Goal: Task Accomplishment & Management: Use online tool/utility

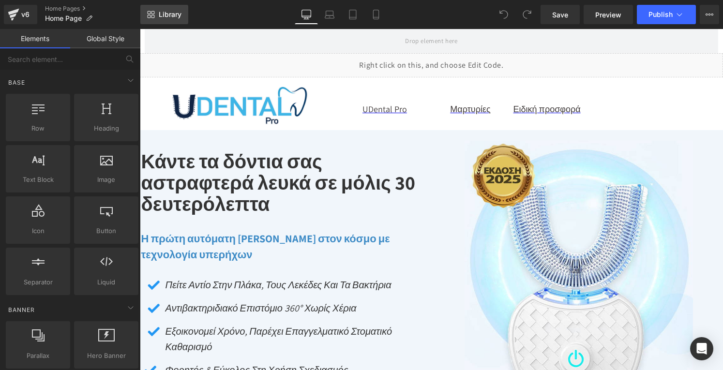
click at [168, 15] on span "Library" at bounding box center [170, 14] width 23 height 9
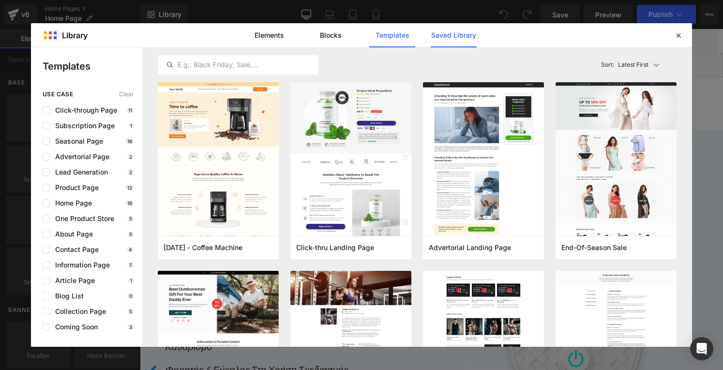
click at [461, 40] on link "Saved Library" at bounding box center [454, 35] width 46 height 24
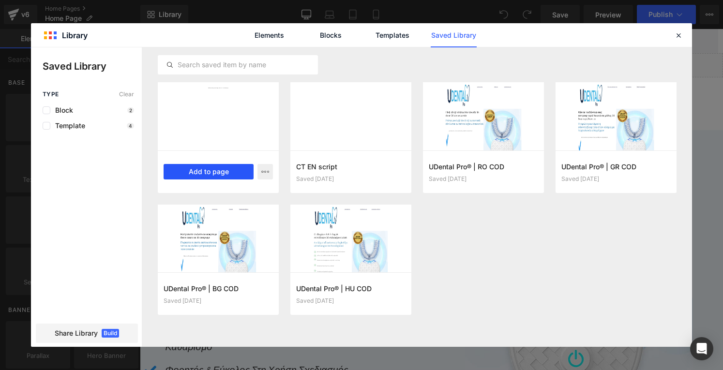
click at [211, 171] on button "Add to page" at bounding box center [209, 171] width 90 height 15
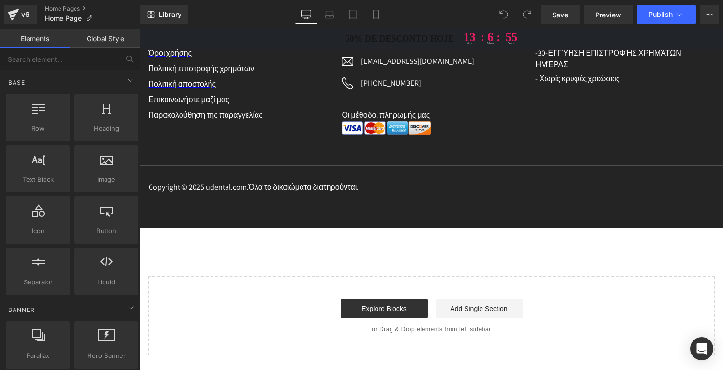
scroll to position [5740, 0]
click at [385, 309] on link "Explore Blocks" at bounding box center [384, 308] width 87 height 19
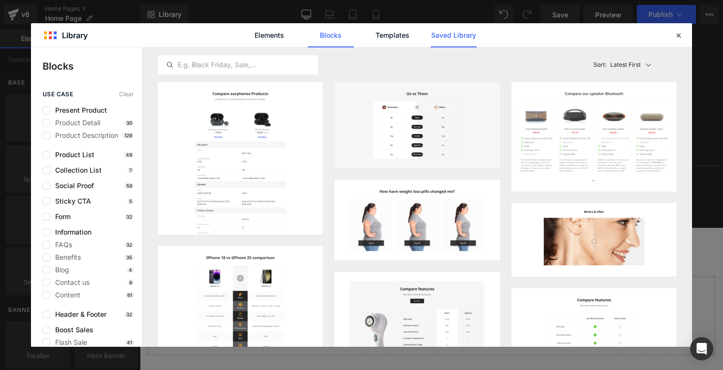
click at [441, 32] on link "Saved Library" at bounding box center [454, 35] width 46 height 24
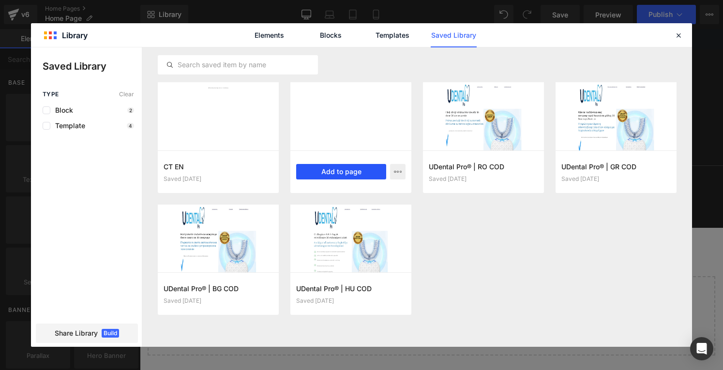
click at [348, 175] on button "Add to page" at bounding box center [341, 171] width 90 height 15
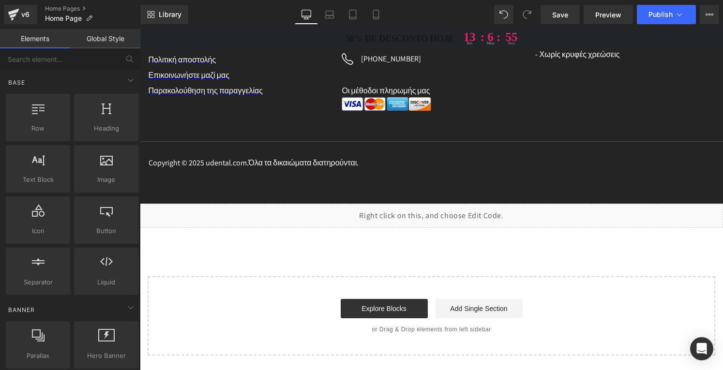
scroll to position [5764, 0]
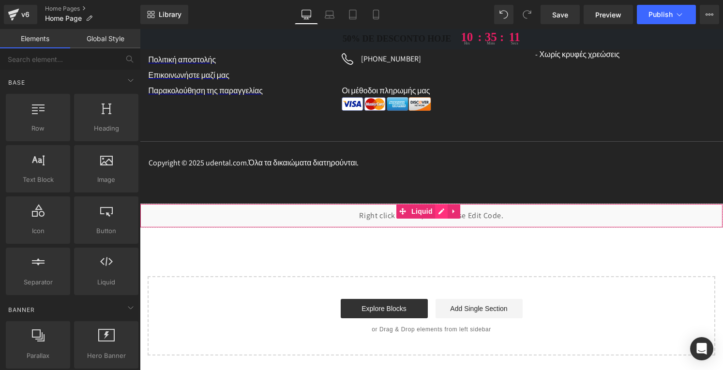
click at [438, 214] on div "Liquid" at bounding box center [431, 216] width 583 height 24
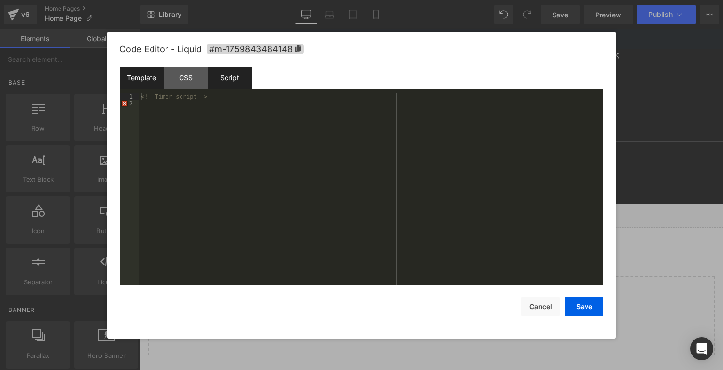
click at [229, 75] on div "Script" at bounding box center [230, 78] width 44 height 22
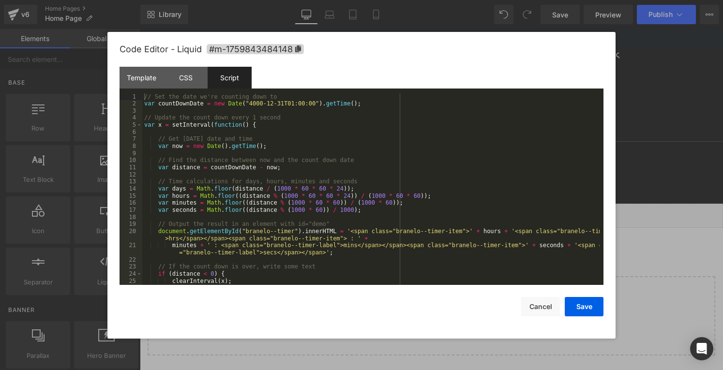
scroll to position [57, 0]
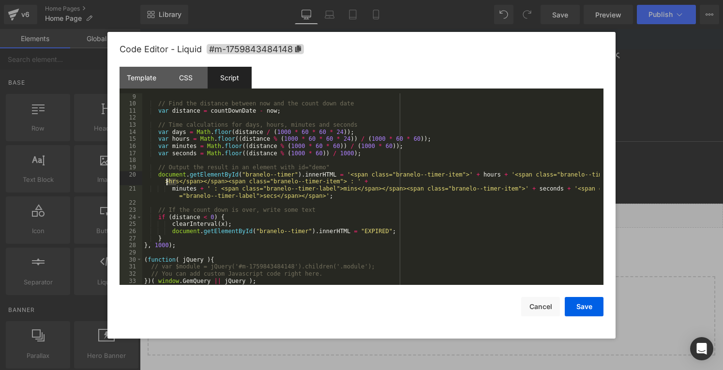
drag, startPoint x: 176, startPoint y: 181, endPoint x: 168, endPoint y: 181, distance: 8.7
click at [168, 181] on div "// Find the distance between now and the count down date var distance = countDo…" at bounding box center [371, 196] width 458 height 206
drag, startPoint x: 339, startPoint y: 188, endPoint x: 326, endPoint y: 187, distance: 12.6
click at [326, 187] on div "// Find the distance between now and the count down date var distance = countDo…" at bounding box center [371, 196] width 458 height 206
drag, startPoint x: 253, startPoint y: 197, endPoint x: 266, endPoint y: 199, distance: 13.7
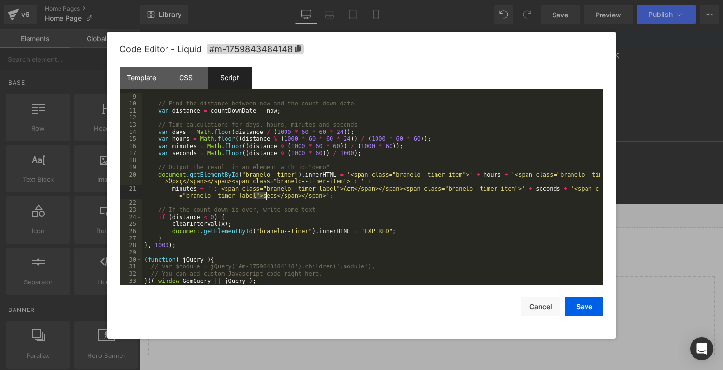
click at [266, 199] on div "// Find the distance between now and the count down date var distance = countDo…" at bounding box center [371, 196] width 458 height 206
click at [596, 308] on button "Save" at bounding box center [584, 306] width 39 height 19
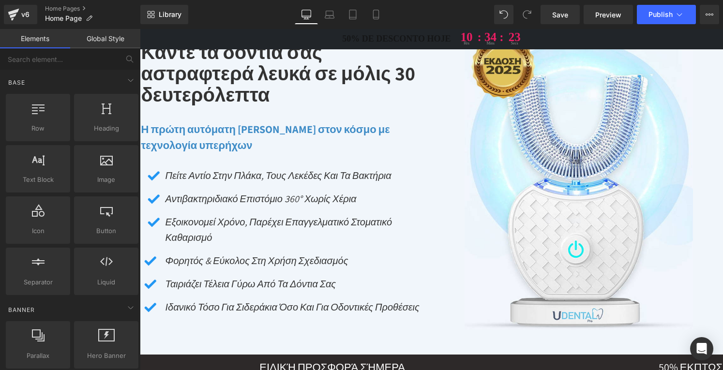
scroll to position [0, 0]
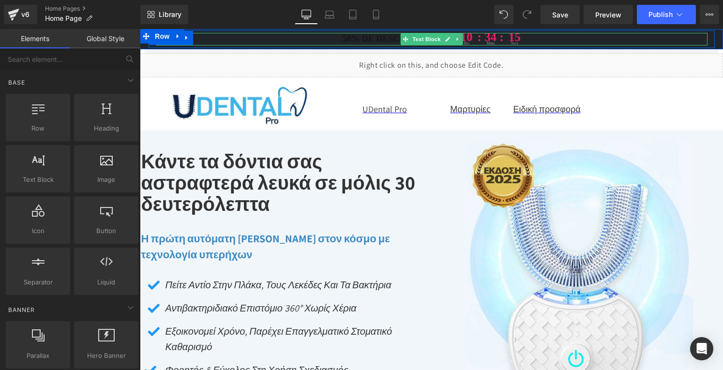
click at [379, 38] on p "50% de desconto hoje 10 hrs : 34 : mins 15 secs" at bounding box center [432, 39] width 552 height 13
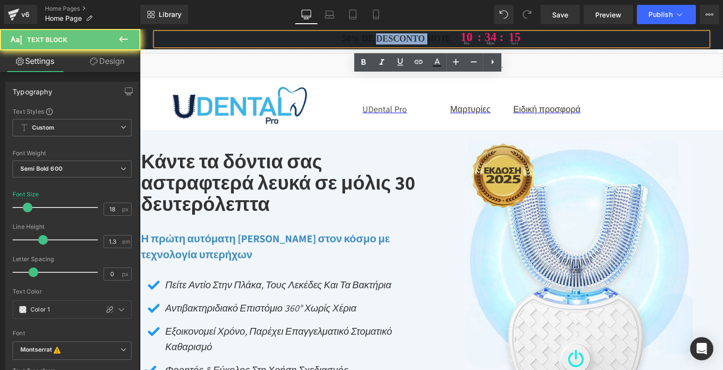
click at [379, 38] on p "50% de desconto hoje 10 hrs : 34 : mins 15 secs" at bounding box center [432, 39] width 552 height 13
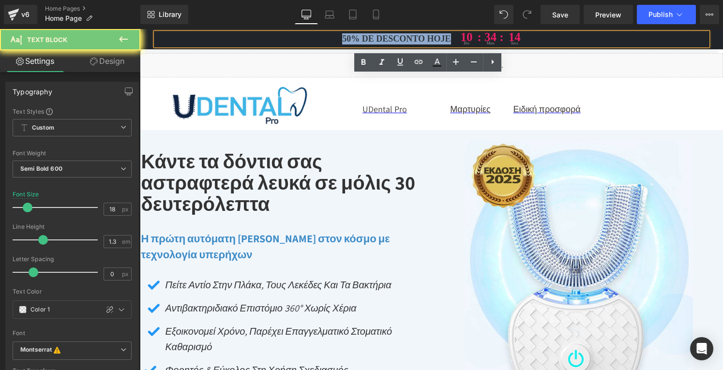
click at [379, 38] on p "50% de desconto hoje 10 hrs : 34 : mins 14 secs" at bounding box center [432, 39] width 552 height 13
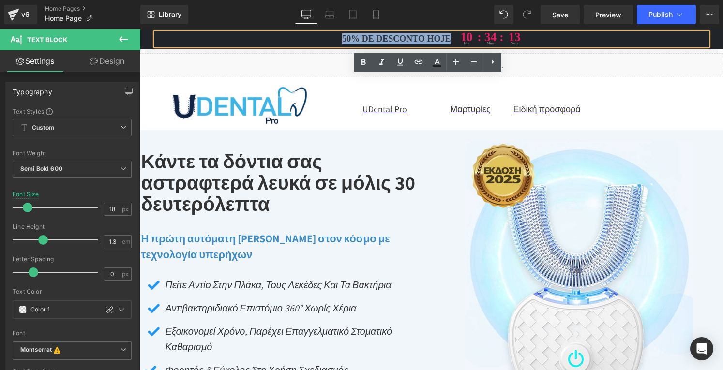
paste div
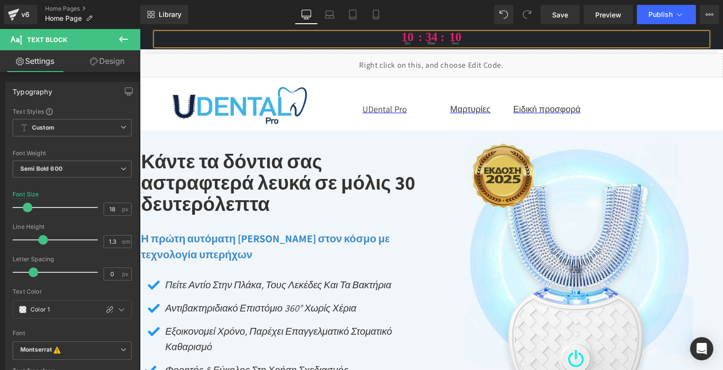
click at [351, 38] on p "10 hrs : 34 : mins 10 secs" at bounding box center [432, 39] width 552 height 13
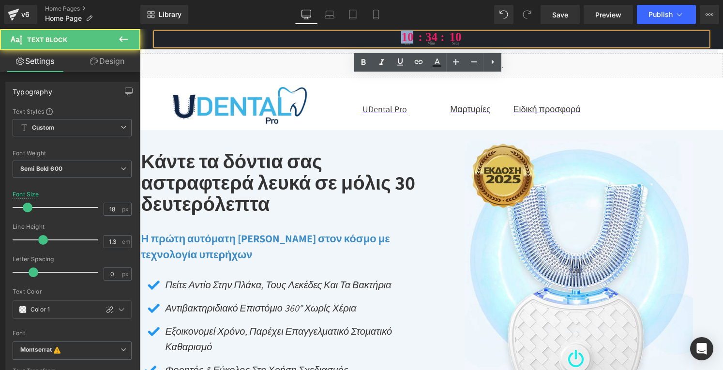
click at [351, 38] on p "10 hrs : 34 : mins 10 secs" at bounding box center [432, 39] width 552 height 13
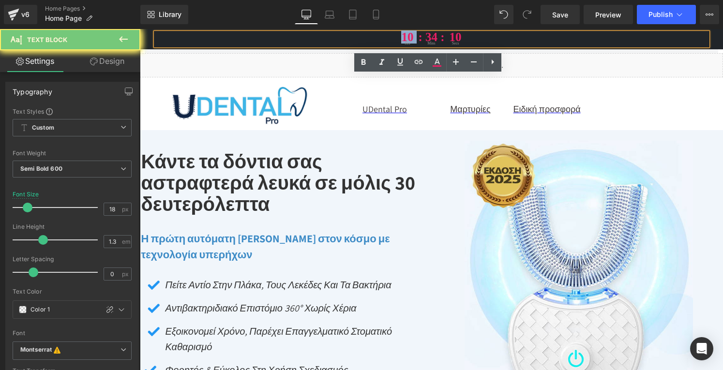
click at [351, 38] on p "10 hrs : 34 : mins 10 secs" at bounding box center [432, 39] width 552 height 13
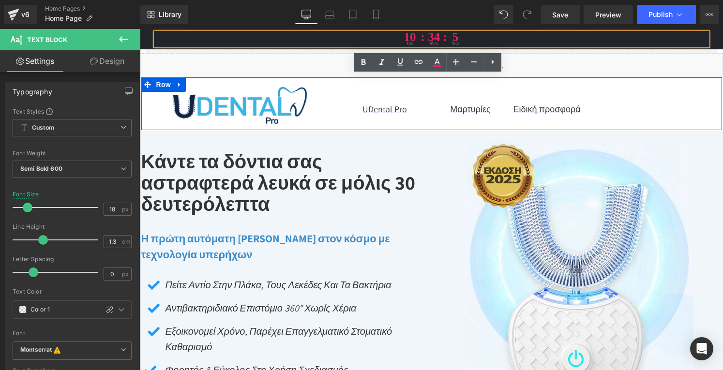
click at [329, 87] on div "Image" at bounding box center [238, 105] width 194 height 39
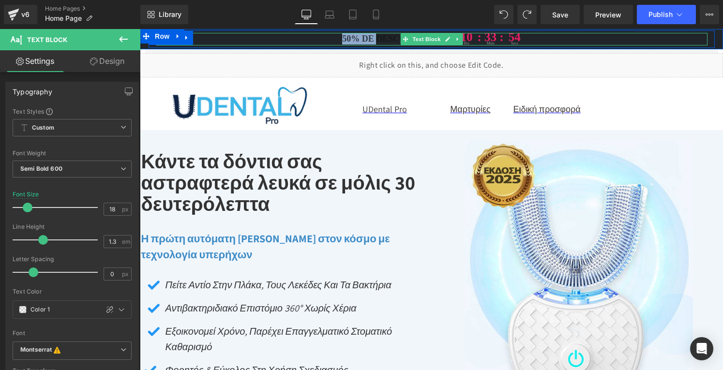
drag, startPoint x: 336, startPoint y: 39, endPoint x: 374, endPoint y: 38, distance: 38.3
click at [374, 38] on p "50% de desconto hoje 10 hrs : 33 : mins 54 secs" at bounding box center [432, 39] width 552 height 13
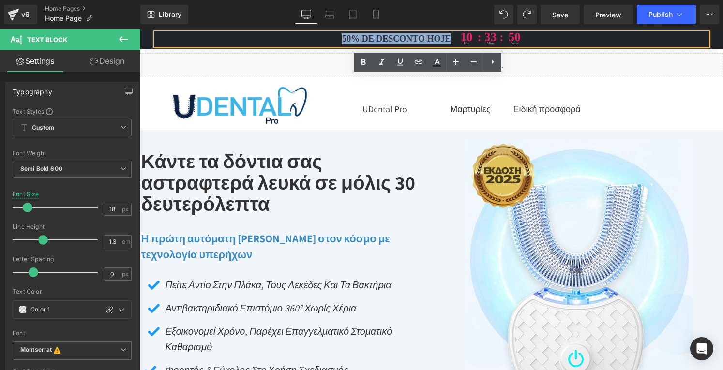
drag, startPoint x: 447, startPoint y: 38, endPoint x: 327, endPoint y: 35, distance: 120.1
click at [327, 35] on p "50% de desconto hoje 10 hrs : 33 : mins 50 secs" at bounding box center [432, 39] width 552 height 13
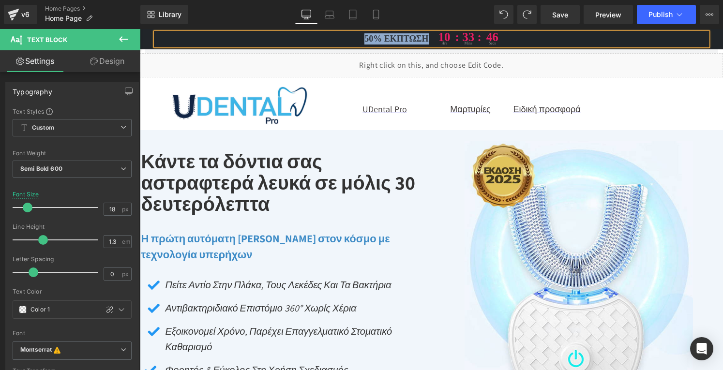
drag, startPoint x: 332, startPoint y: 36, endPoint x: 426, endPoint y: 37, distance: 93.9
click at [426, 37] on p "50% έκπτωση 10 hrs : 33 : mins 46 secs" at bounding box center [432, 39] width 552 height 13
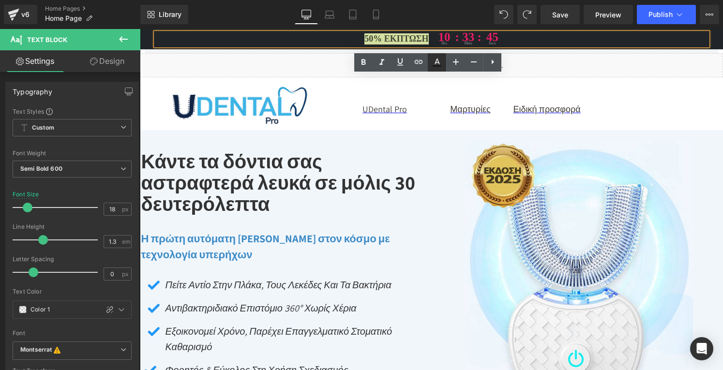
click at [437, 61] on icon at bounding box center [437, 63] width 12 height 12
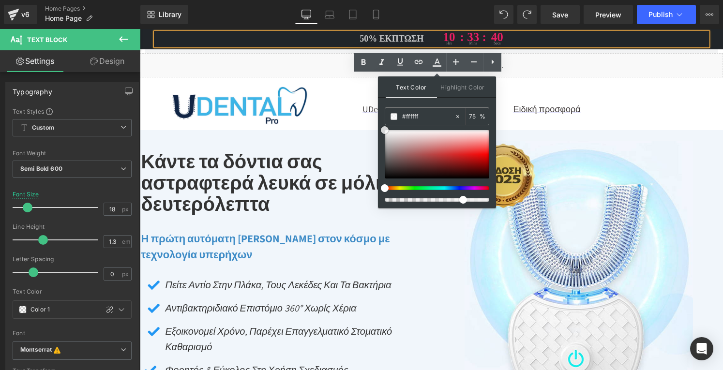
drag, startPoint x: 384, startPoint y: 174, endPoint x: 379, endPoint y: 112, distance: 62.2
click at [379, 112] on div "Text Color Highlight Color #333333 #121212 75 % transparent 0 %" at bounding box center [437, 142] width 118 height 132
click at [393, 116] on span at bounding box center [394, 116] width 7 height 7
click at [392, 116] on span at bounding box center [394, 116] width 7 height 7
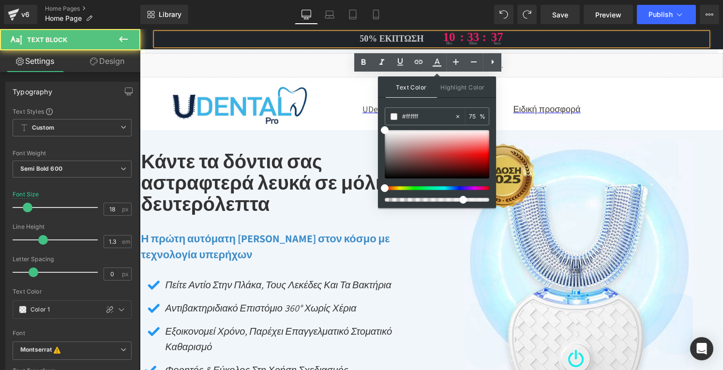
click at [300, 41] on p "50% έκπτωση 10 hrs : 33 : mins 37 secs" at bounding box center [432, 39] width 552 height 13
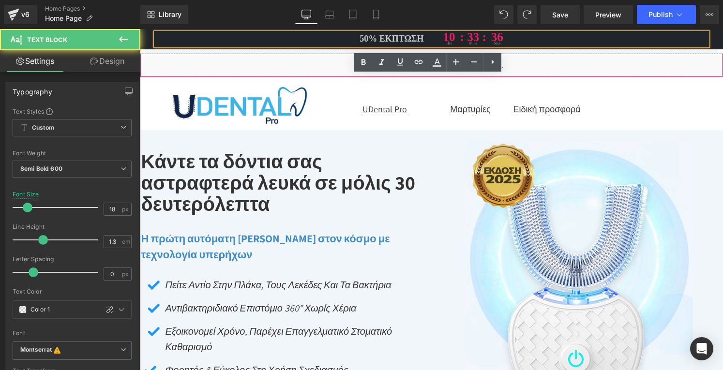
click at [304, 61] on div "Liquid" at bounding box center [431, 65] width 583 height 24
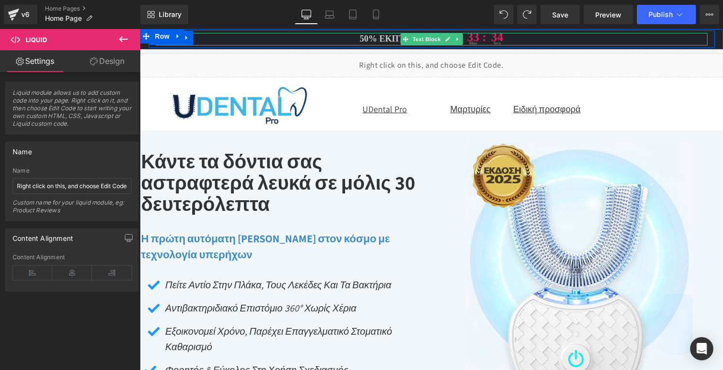
click at [361, 41] on span "50% έκπτωση" at bounding box center [392, 38] width 64 height 11
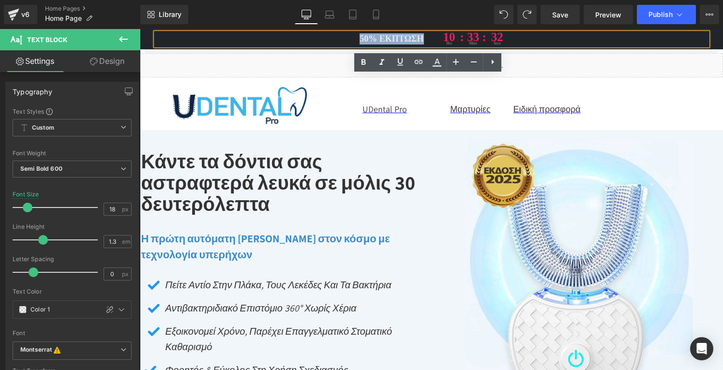
drag, startPoint x: 355, startPoint y: 39, endPoint x: 419, endPoint y: 42, distance: 64.0
click at [419, 42] on p "50% έκπτωση 10 hrs : 33 : mins 32 secs" at bounding box center [432, 39] width 552 height 13
click at [442, 68] on icon at bounding box center [437, 63] width 12 height 12
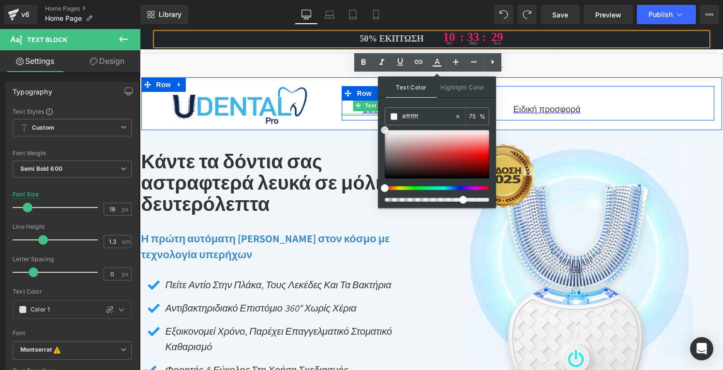
drag, startPoint x: 523, startPoint y: 160, endPoint x: 359, endPoint y: 113, distance: 170.2
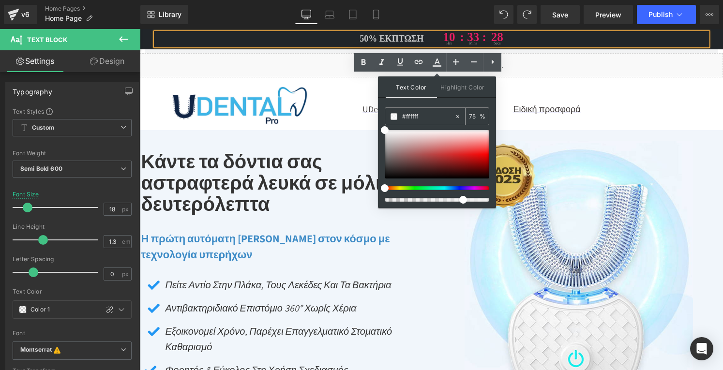
click at [473, 118] on input "75" at bounding box center [474, 116] width 11 height 11
type input "100"
click at [333, 68] on div "Liquid" at bounding box center [431, 65] width 583 height 24
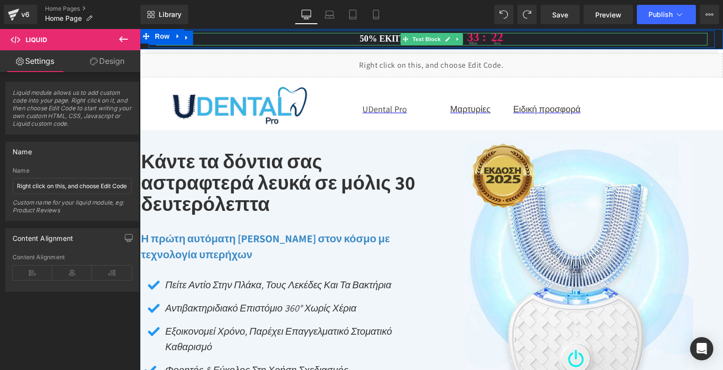
click at [400, 38] on span at bounding box center [405, 39] width 10 height 12
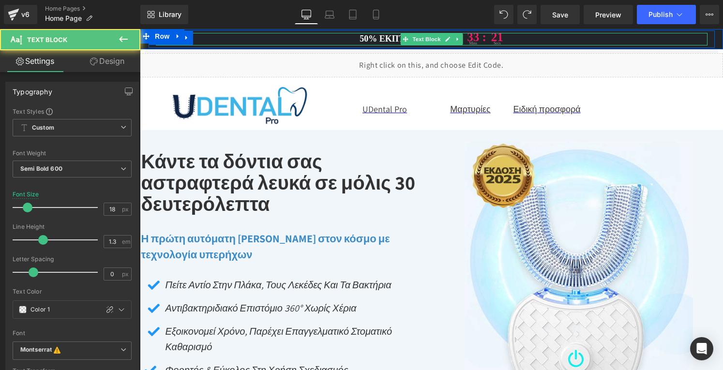
click at [382, 38] on span "50% έκπτωση" at bounding box center [392, 38] width 64 height 11
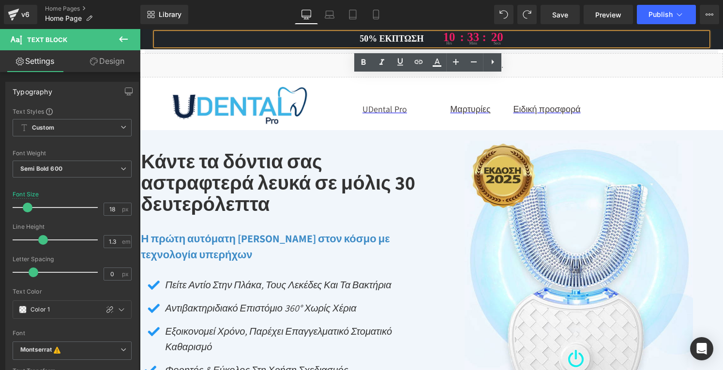
click at [366, 38] on span "50% έκπτωση" at bounding box center [392, 38] width 64 height 11
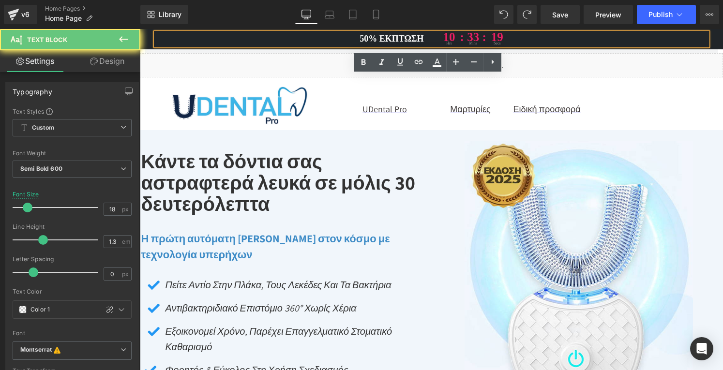
click at [366, 38] on span "50% έκπτωση" at bounding box center [392, 38] width 64 height 11
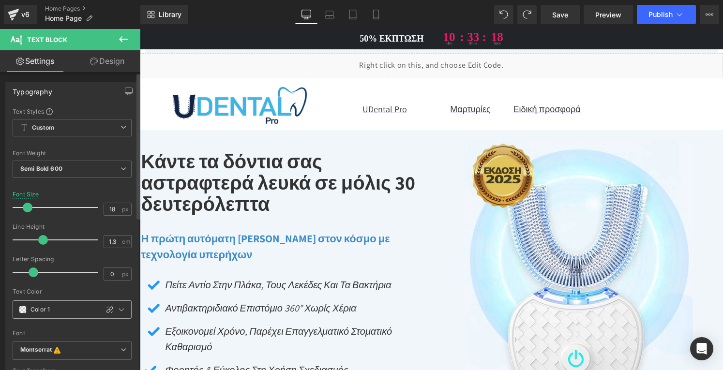
scroll to position [97, 0]
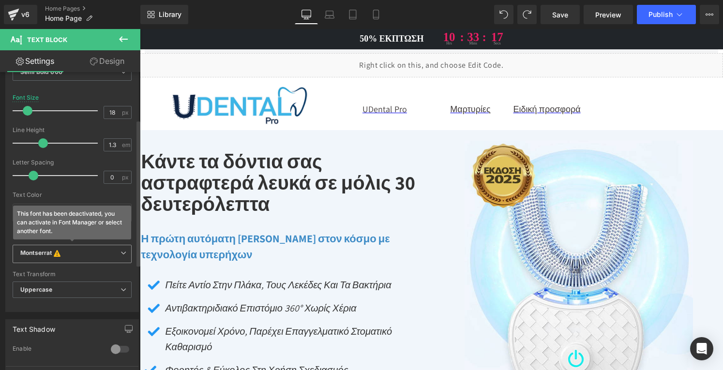
click at [81, 247] on span "Montserrat This font has been deactivated, you can activate in Font Manager or …" at bounding box center [72, 254] width 119 height 18
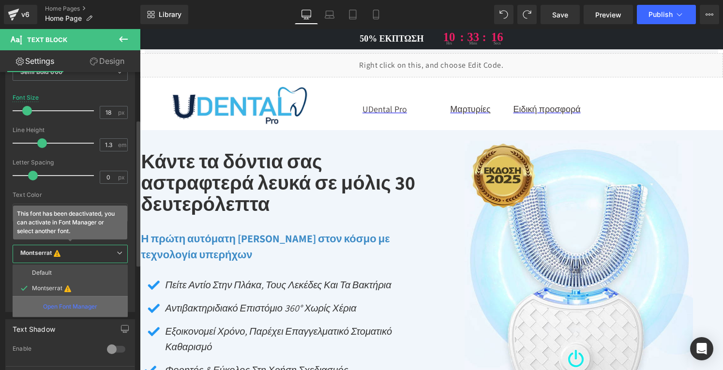
click at [76, 307] on p "Open Font Manager" at bounding box center [70, 307] width 54 height 9
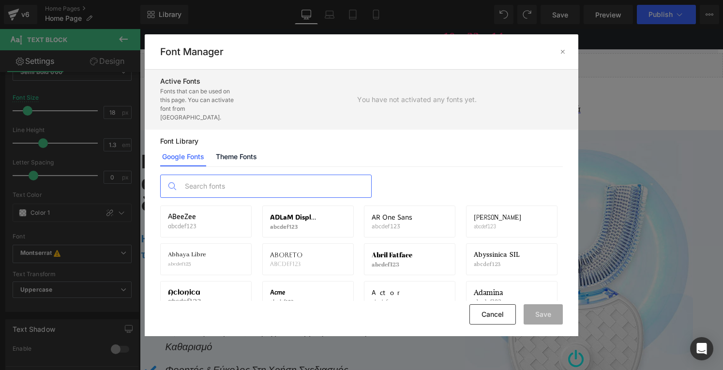
click at [214, 182] on input "text" at bounding box center [275, 186] width 191 height 22
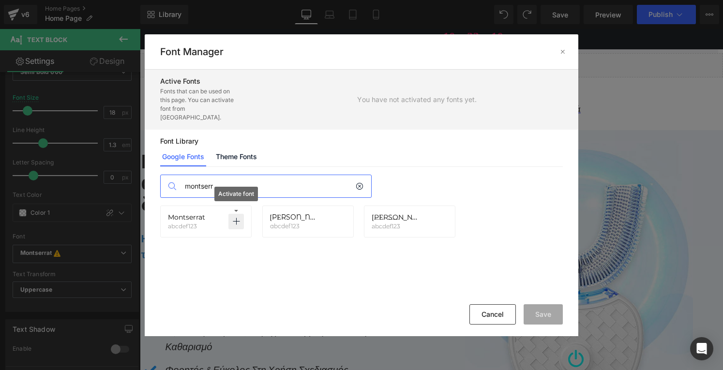
type input "montserr"
click at [235, 218] on icon at bounding box center [236, 222] width 8 height 8
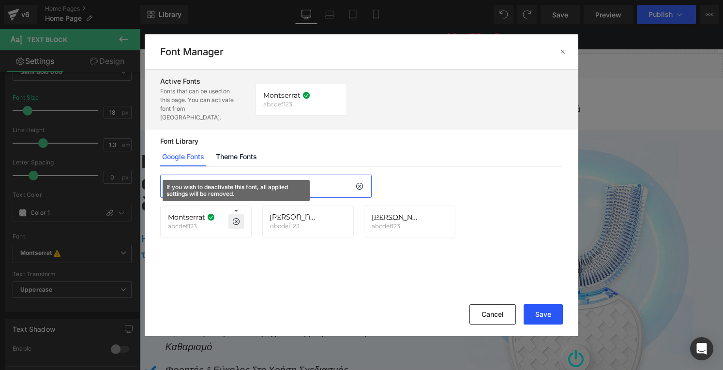
click at [544, 317] on button "Save" at bounding box center [543, 315] width 39 height 20
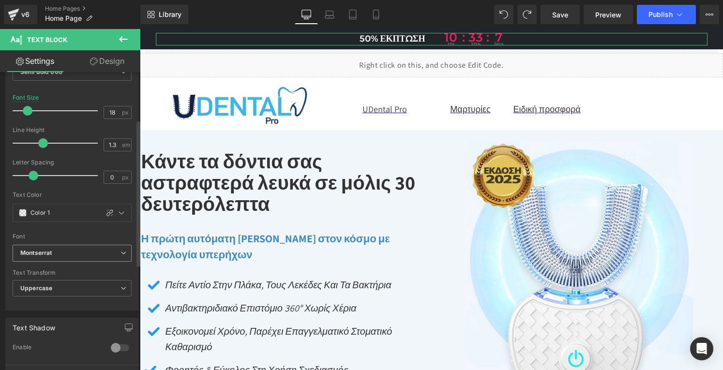
click at [52, 253] on icon "Montserrat" at bounding box center [35, 253] width 31 height 8
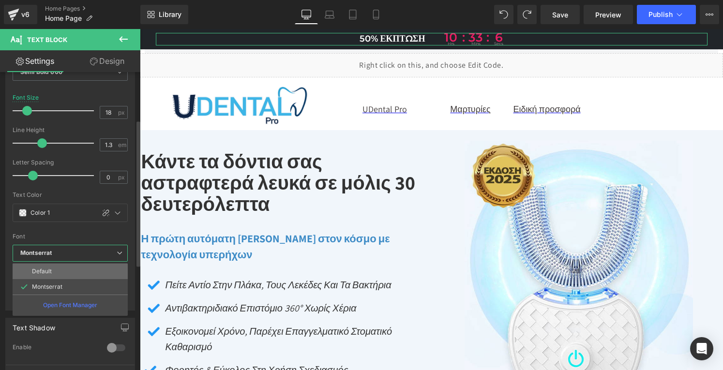
click at [49, 268] on p "Default" at bounding box center [42, 271] width 20 height 7
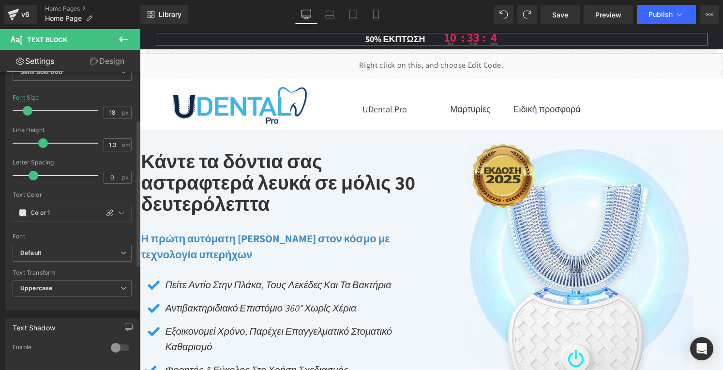
click at [70, 267] on div "Default [GEOGRAPHIC_DATA] Default Default [GEOGRAPHIC_DATA] Open Font Manager" at bounding box center [72, 257] width 119 height 25
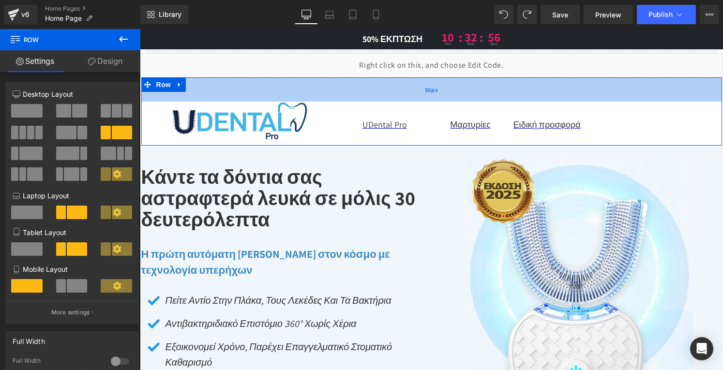
drag, startPoint x: 245, startPoint y: 81, endPoint x: 247, endPoint y: 96, distance: 15.6
click at [247, 96] on div "50px" at bounding box center [431, 89] width 581 height 24
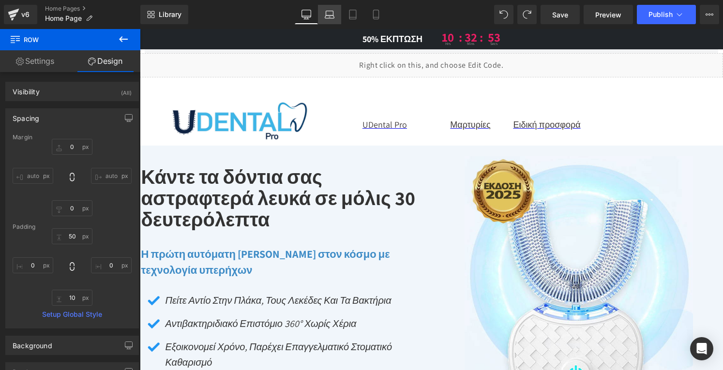
click at [329, 18] on icon at bounding box center [329, 16] width 9 height 3
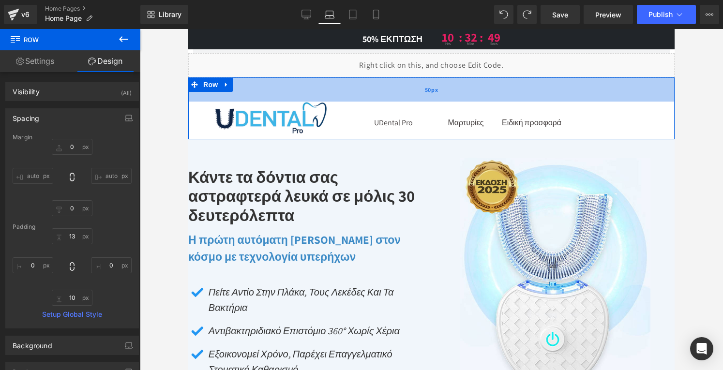
drag, startPoint x: 320, startPoint y: 79, endPoint x: 320, endPoint y: 97, distance: 17.9
click at [320, 97] on div "50px" at bounding box center [431, 89] width 487 height 24
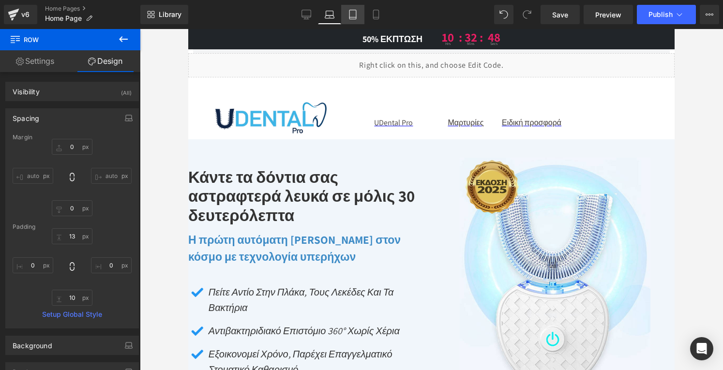
click at [356, 15] on icon at bounding box center [353, 14] width 7 height 9
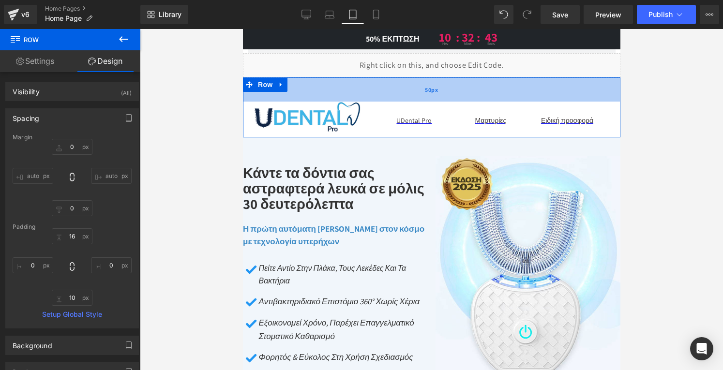
drag, startPoint x: 307, startPoint y: 79, endPoint x: 308, endPoint y: 95, distance: 16.5
click at [308, 95] on div "50px" at bounding box center [432, 89] width 378 height 24
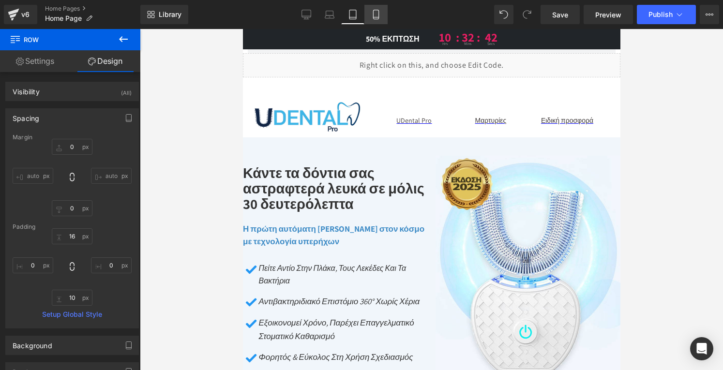
click at [379, 17] on icon at bounding box center [375, 14] width 5 height 9
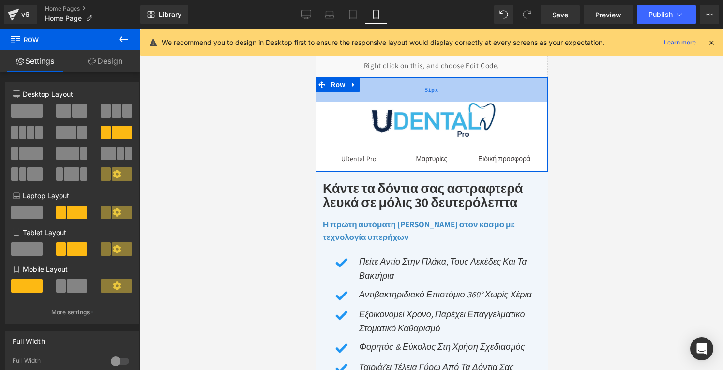
drag, startPoint x: 378, startPoint y: 79, endPoint x: 379, endPoint y: 100, distance: 20.8
click at [379, 100] on div "51px" at bounding box center [431, 89] width 232 height 25
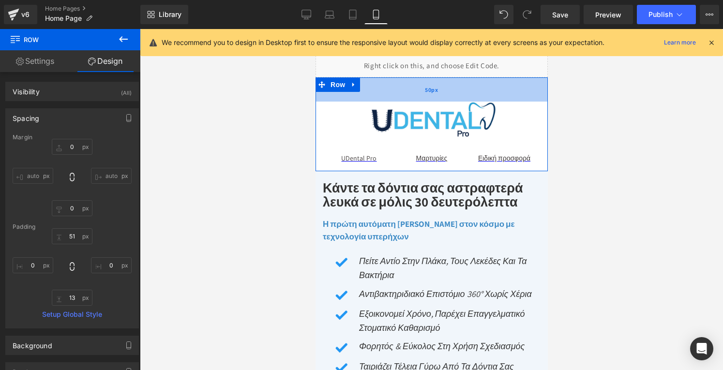
click at [379, 99] on div "50px" at bounding box center [431, 89] width 232 height 24
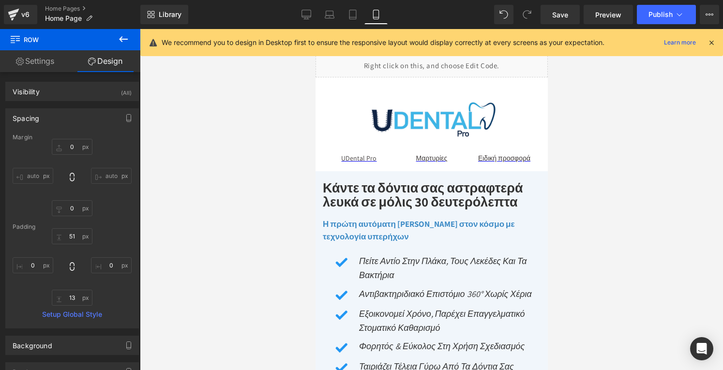
click at [641, 86] on div at bounding box center [431, 199] width 583 height 341
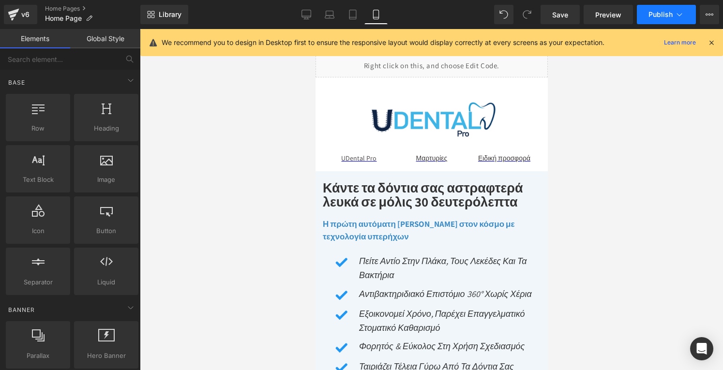
click at [657, 16] on span "Publish" at bounding box center [661, 15] width 24 height 8
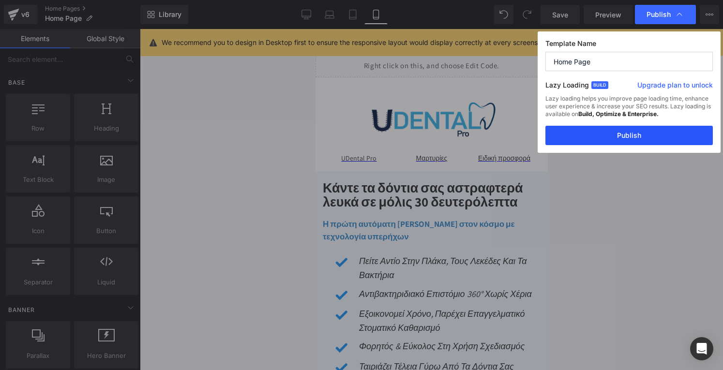
click at [634, 136] on button "Publish" at bounding box center [630, 135] width 168 height 19
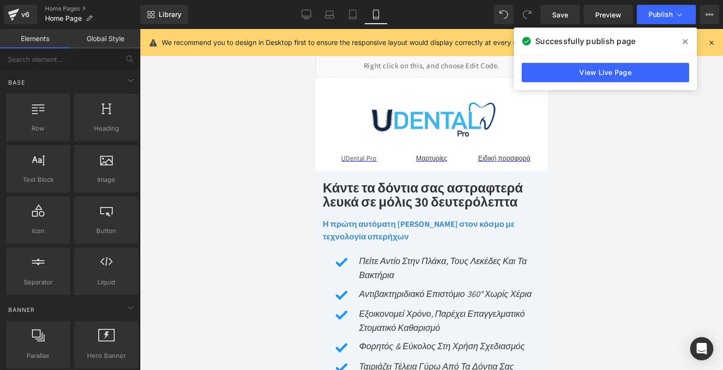
click at [686, 41] on icon at bounding box center [685, 41] width 5 height 5
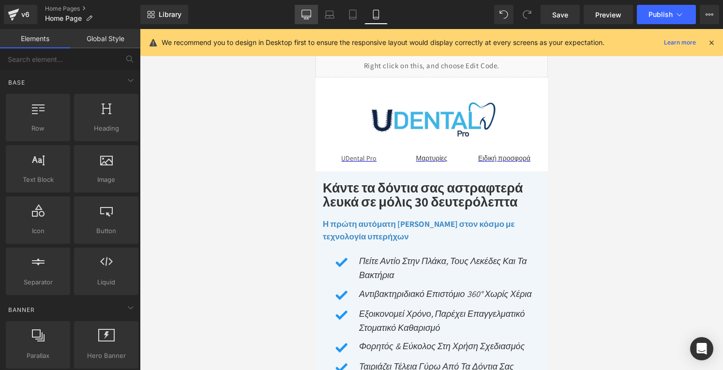
click at [305, 15] on icon at bounding box center [307, 15] width 10 height 10
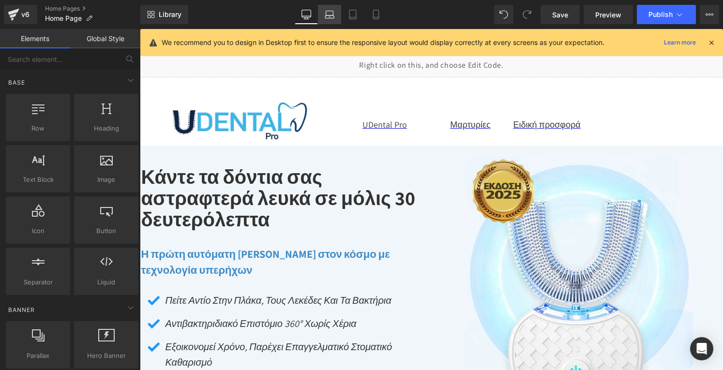
click at [330, 17] on icon at bounding box center [329, 17] width 1 height 0
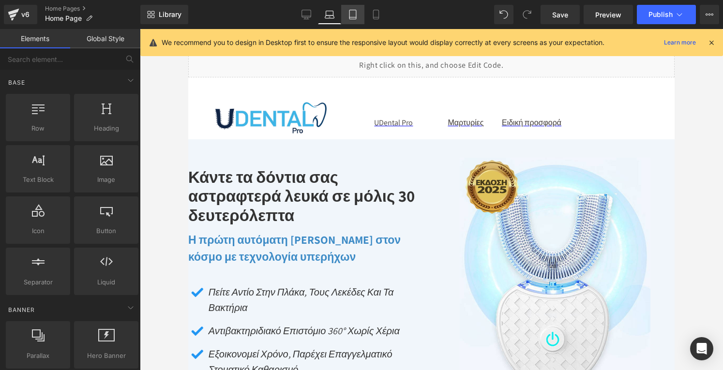
click at [352, 16] on icon at bounding box center [353, 15] width 10 height 10
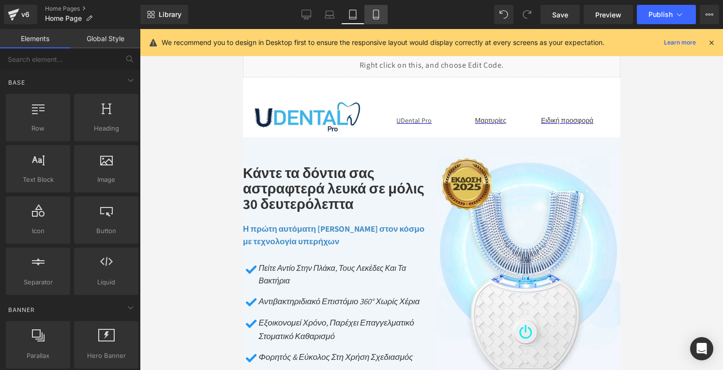
click at [371, 15] on icon at bounding box center [376, 15] width 10 height 10
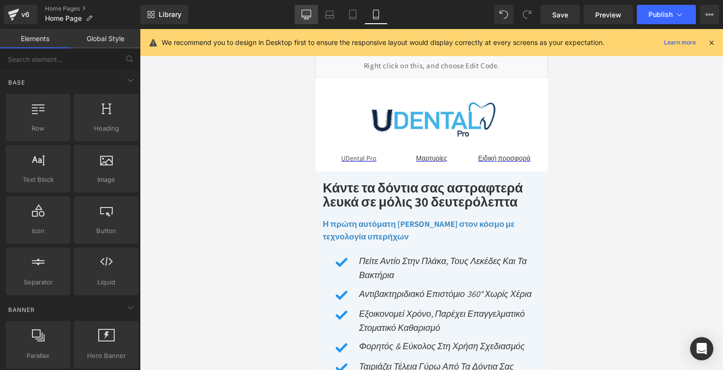
click at [312, 11] on link "Desktop" at bounding box center [306, 14] width 23 height 19
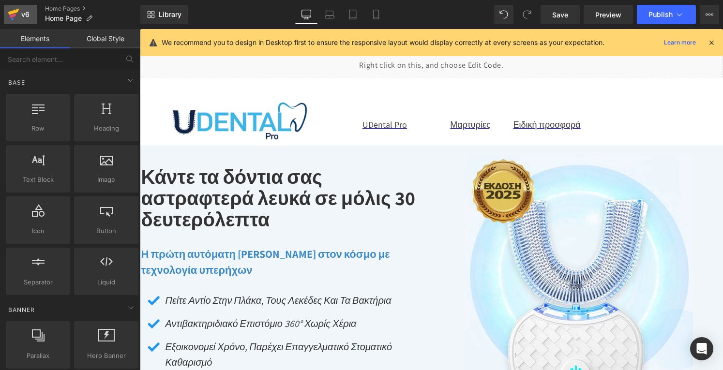
click at [23, 21] on link "v6" at bounding box center [20, 14] width 33 height 19
